Goal: Task Accomplishment & Management: Manage account settings

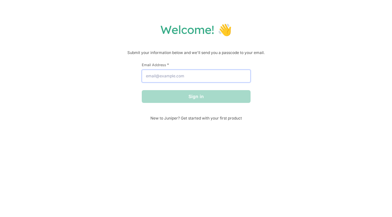
click at [216, 77] on input "Email Address *" at bounding box center [196, 76] width 109 height 13
type input "[PERSON_NAME][EMAIL_ADDRESS][PERSON_NAME][DOMAIN_NAME]"
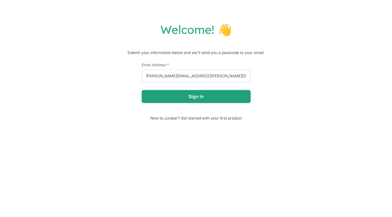
click at [212, 96] on button "Sign in" at bounding box center [196, 96] width 109 height 13
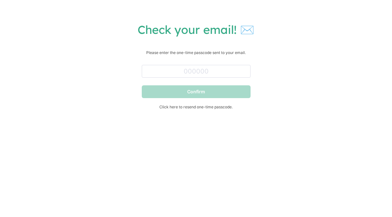
click at [248, 33] on h1 "Check your email! ✉️" at bounding box center [195, 29] width 379 height 14
click at [216, 73] on input "text" at bounding box center [196, 71] width 109 height 13
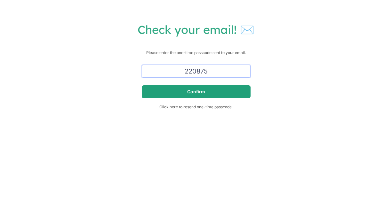
type input "220875"
click at [206, 93] on button "Confirm" at bounding box center [196, 91] width 109 height 13
